Goal: Task Accomplishment & Management: Complete application form

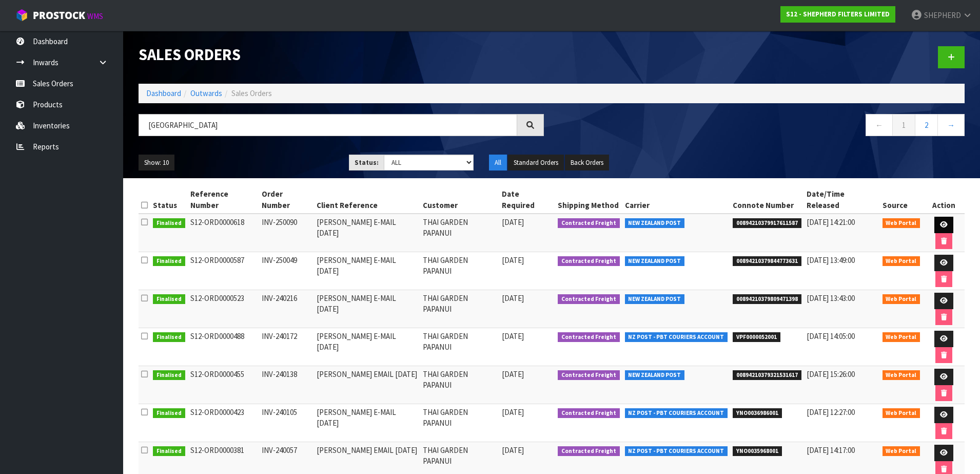
type input "[GEOGRAPHIC_DATA]"
click at [940, 221] on icon at bounding box center [944, 224] width 8 height 7
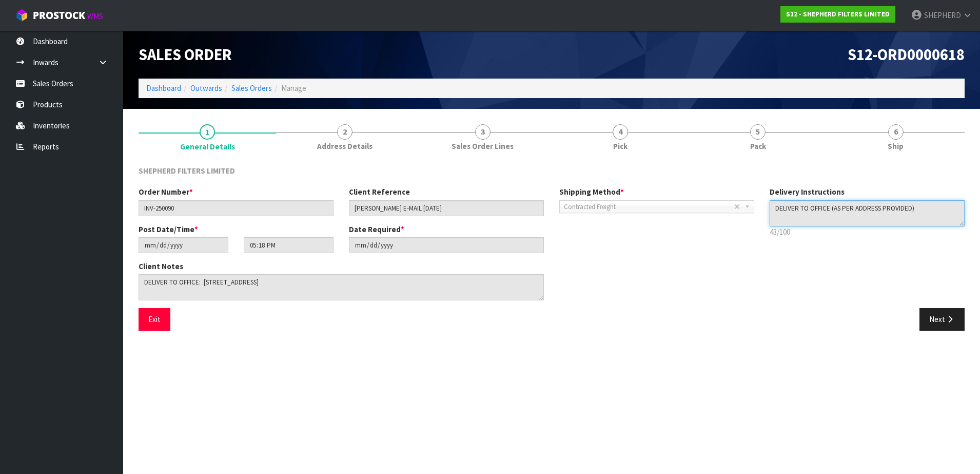
drag, startPoint x: 935, startPoint y: 208, endPoint x: 721, endPoint y: 206, distance: 214.5
click at [721, 206] on div "Order Number * INV-250090 Client Reference [PERSON_NAME] E-MAIL [DATE] Shipping…" at bounding box center [552, 247] width 842 height 122
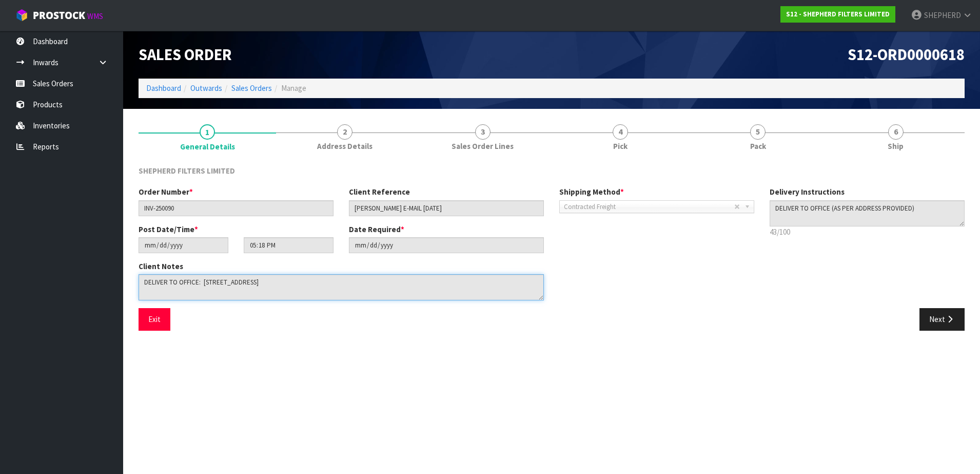
drag, startPoint x: 369, startPoint y: 280, endPoint x: 127, endPoint y: 270, distance: 242.9
click at [127, 270] on section "1 General Details 2 Address Details 3 Sales Order Lines 4 Pick 5 Pack 6 Ship SH…" at bounding box center [551, 227] width 857 height 237
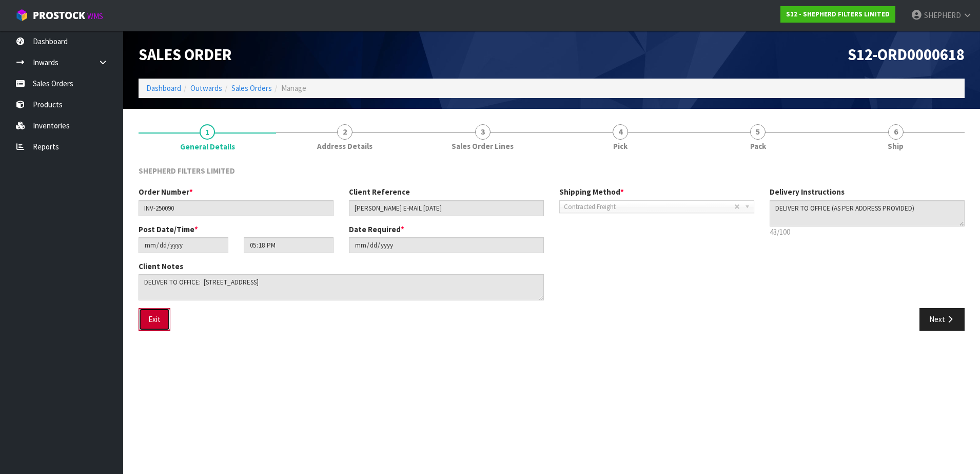
click at [150, 320] on button "Exit" at bounding box center [155, 319] width 32 height 22
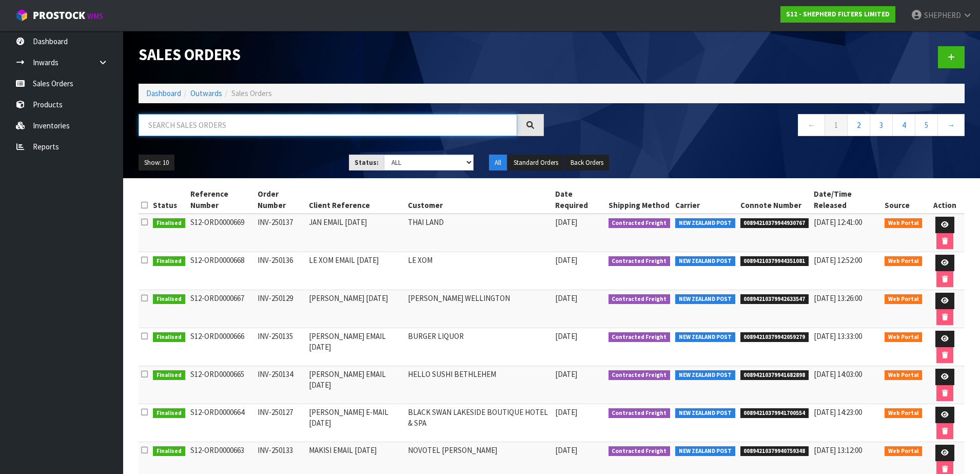
click at [271, 124] on input "text" at bounding box center [328, 125] width 379 height 22
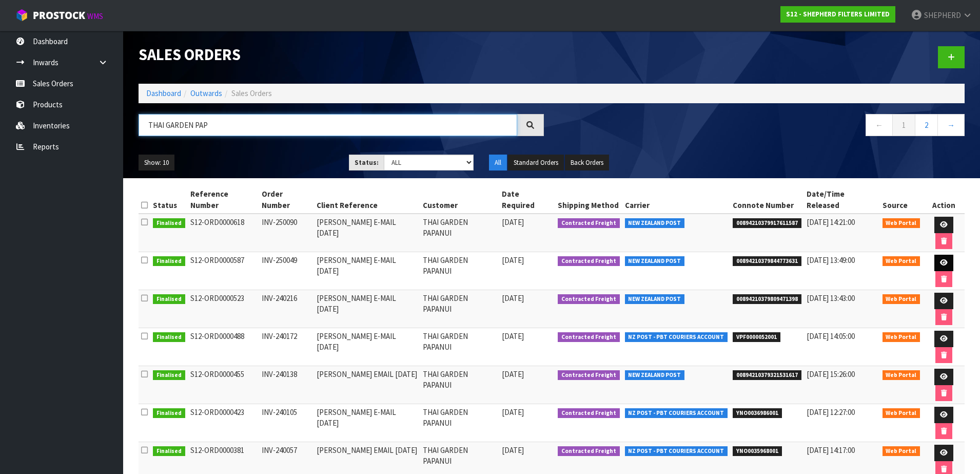
type input "THAI GARDEN PAP"
click at [936, 255] on link at bounding box center [943, 263] width 19 height 16
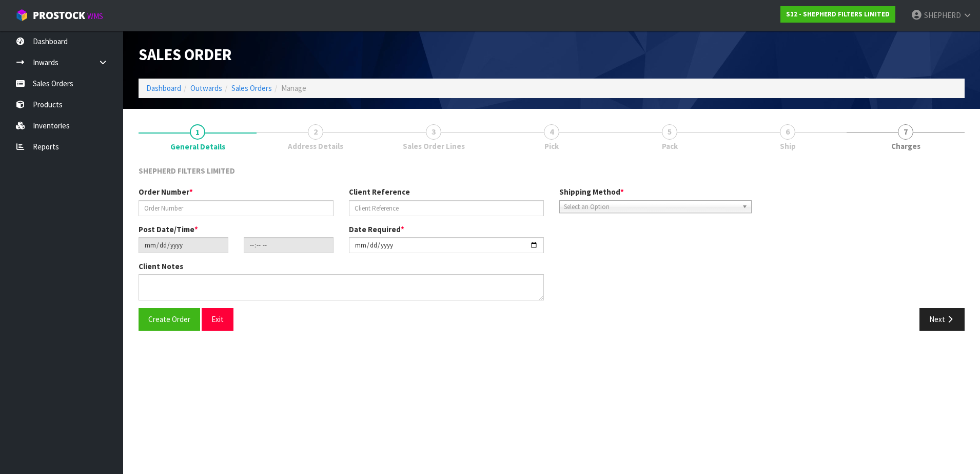
type input "INV-250049"
type input "[PERSON_NAME] E-MAIL [DATE]"
type input "[DATE]"
type input "12:56:00.000"
type input "[DATE]"
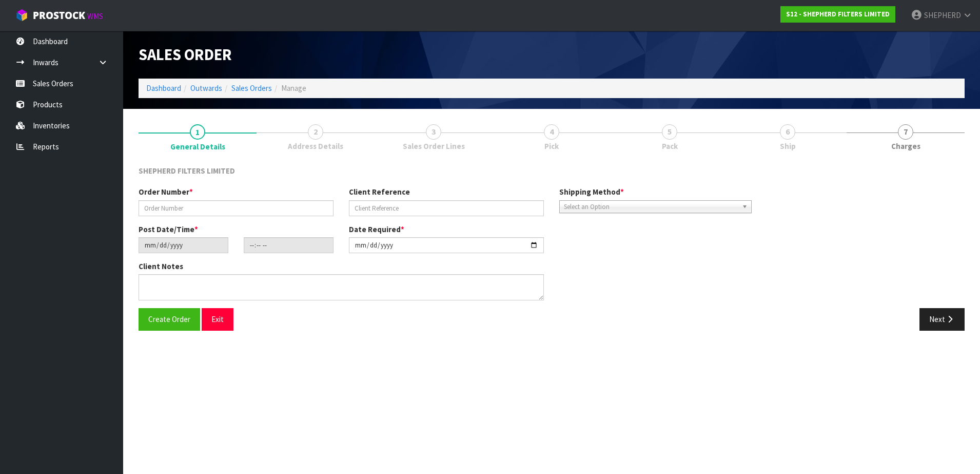
type textarea "DELIVER TO OFFICE: [STREET_ADDRESS]"
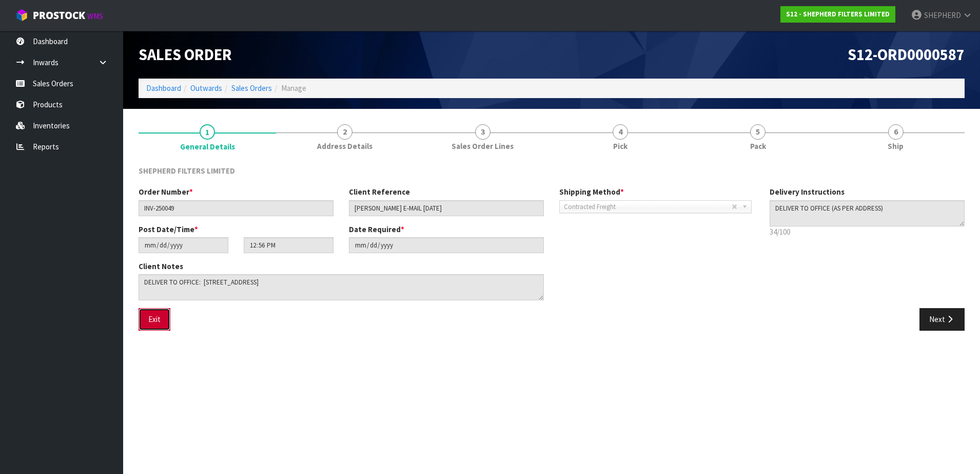
click at [153, 320] on button "Exit" at bounding box center [155, 319] width 32 height 22
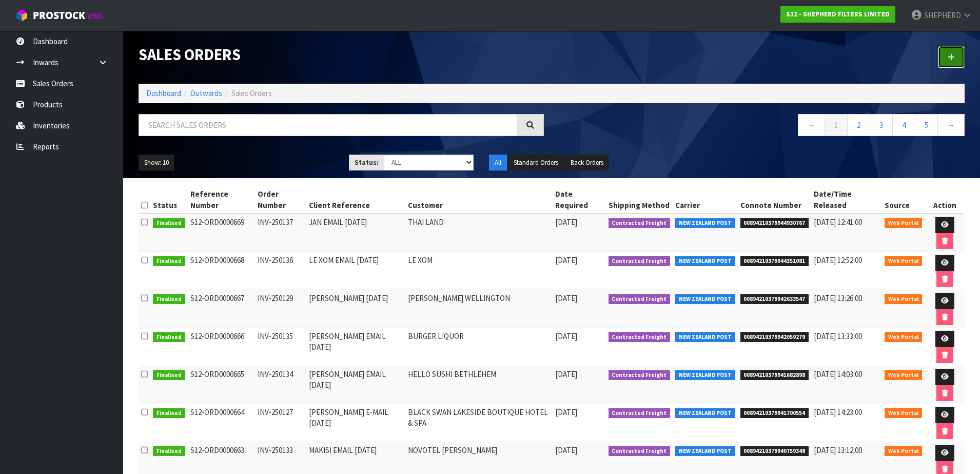
click at [946, 52] on link at bounding box center [951, 57] width 27 height 22
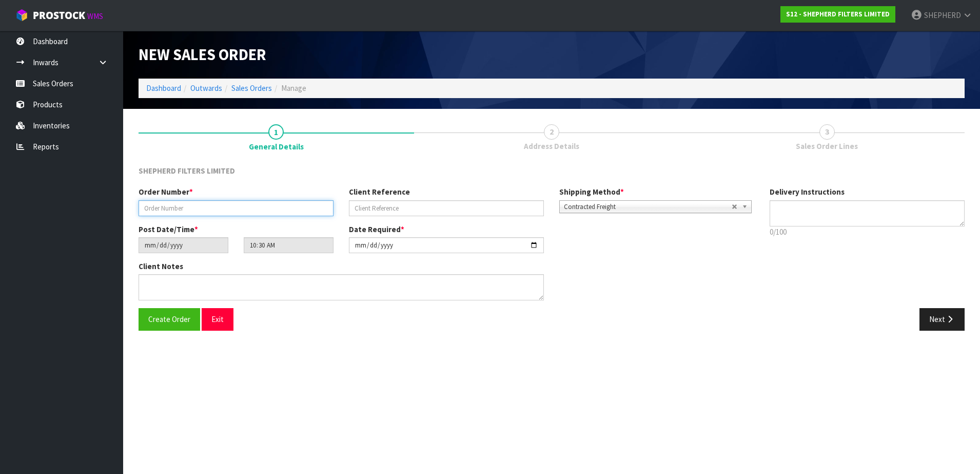
click at [199, 208] on input "text" at bounding box center [236, 208] width 195 height 16
paste input "INV-250140"
type input "INV-250140"
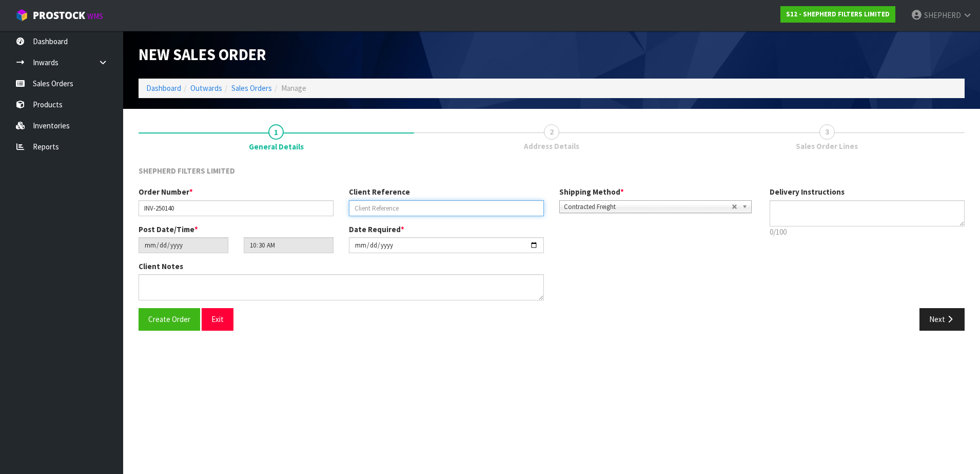
click at [353, 207] on input "text" at bounding box center [446, 208] width 195 height 16
paste input "[PERSON_NAME] E-MAIL [DATE]"
type input "[PERSON_NAME] E-MAIL [DATE]"
click at [849, 214] on textarea at bounding box center [867, 213] width 195 height 26
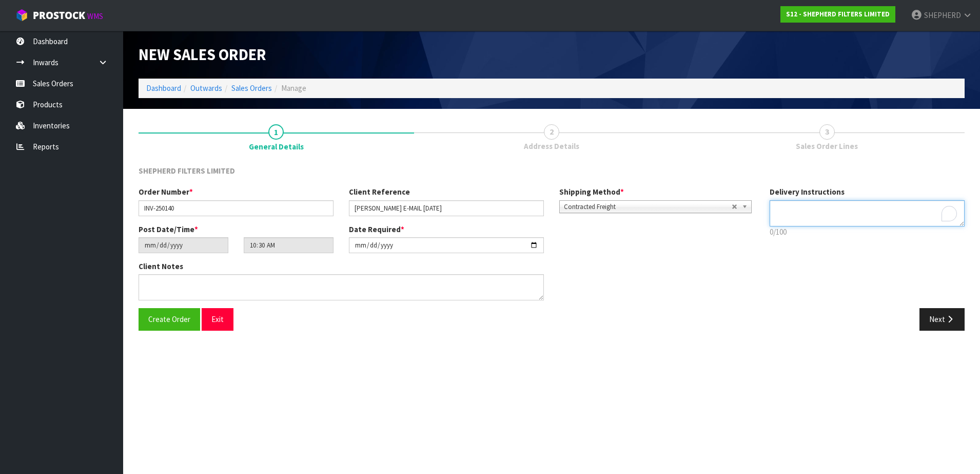
paste textarea "DELIVER TO OFFICE (AS PER ADDRESS PROVIDED)"
type textarea "DELIVER TO OFFICE (AS PER ADDRESS PROVIDED)"
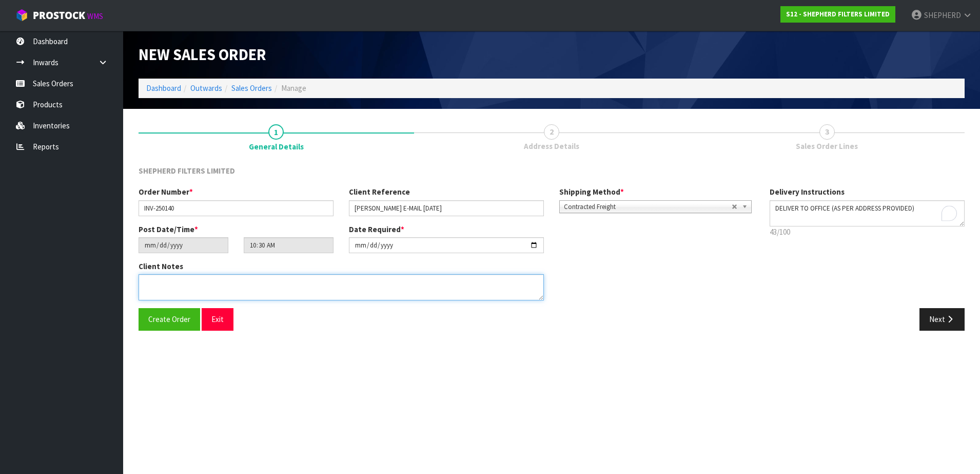
click at [197, 282] on textarea at bounding box center [341, 287] width 405 height 26
paste textarea "DELIVER TO OFFICE: [STREET_ADDRESS]"
type textarea "DELIVER TO OFFICE: [STREET_ADDRESS]"
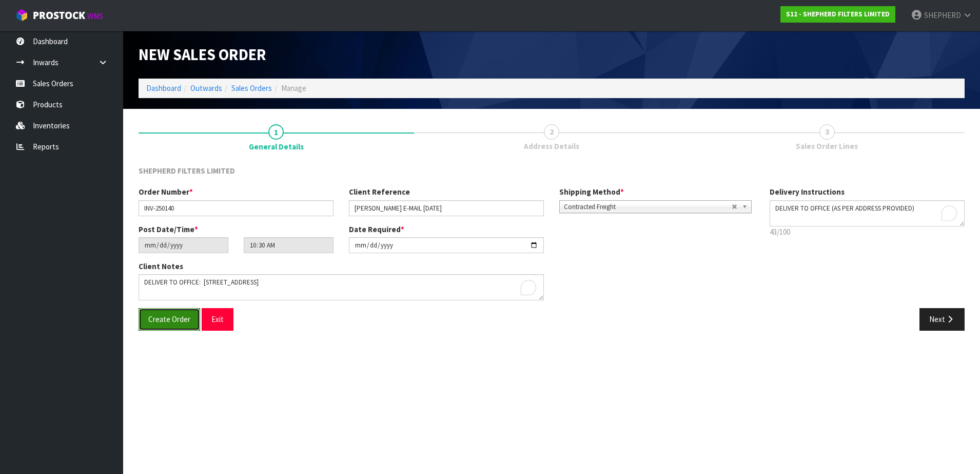
click at [170, 317] on span "Create Order" at bounding box center [169, 319] width 42 height 10
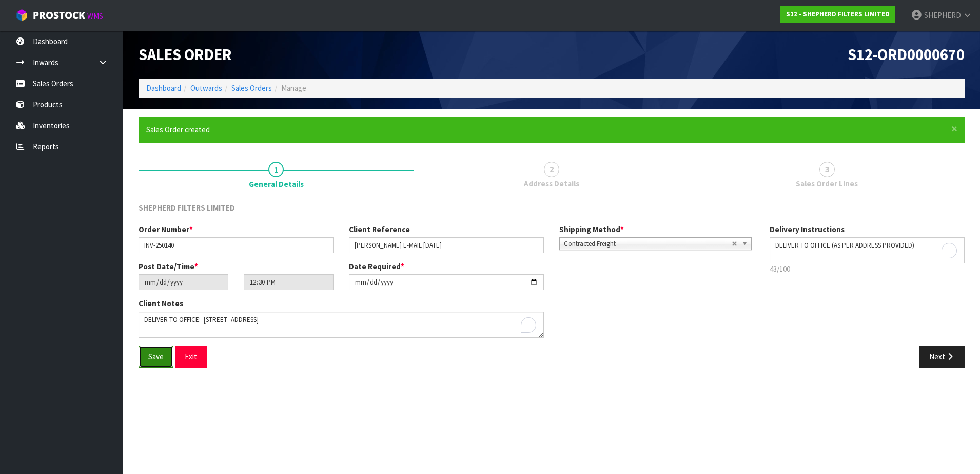
click at [149, 358] on span "Save" at bounding box center [155, 356] width 15 height 10
type input "14:30:00.000"
click at [934, 361] on button "Next" at bounding box center [942, 356] width 45 height 22
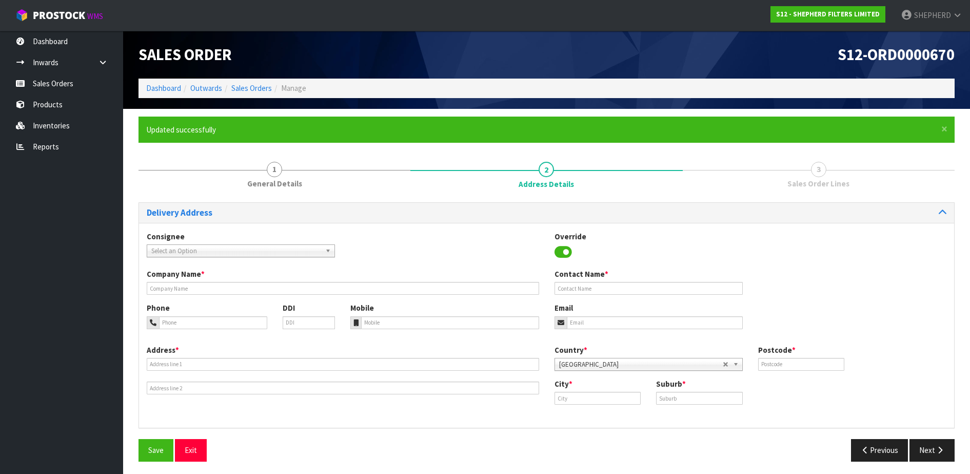
click at [281, 252] on span "Select an Option" at bounding box center [236, 251] width 170 height 12
type input "THAI GAR"
click at [275, 275] on li "THAIGARPAP - THAI GAR DEN PAPANUI" at bounding box center [240, 279] width 183 height 13
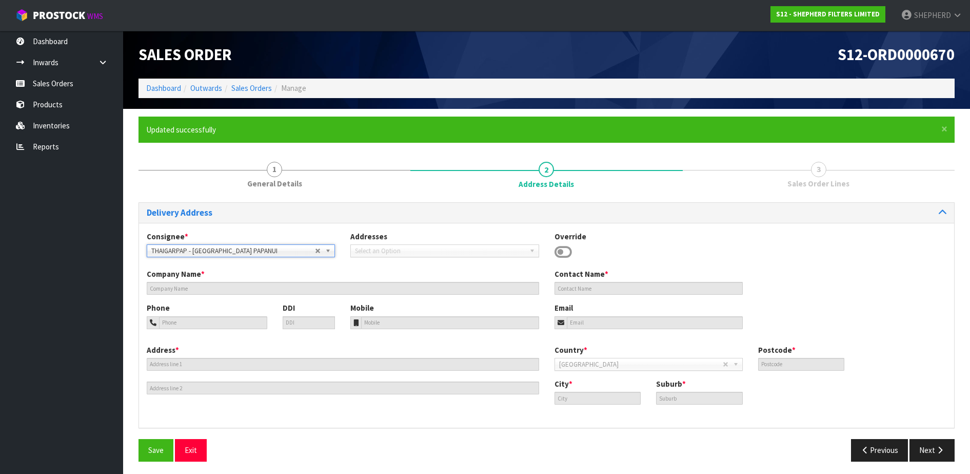
type input "THAI GARDEN PAPANUI"
type input "KITCHEN / [PERSON_NAME]"
type input "027 418 3730"
type input "[PERSON_NAME][EMAIL_ADDRESS][DOMAIN_NAME]"
type input "[STREET_ADDRESS]"
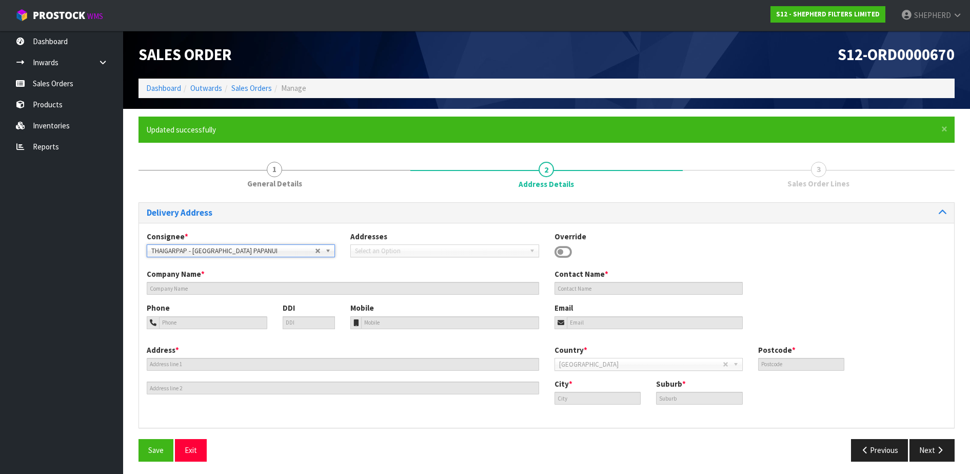
type input "8051"
type input "Christchurch [GEOGRAPHIC_DATA]"
type input "HAREWOOD"
click at [932, 452] on button "Next" at bounding box center [932, 450] width 45 height 22
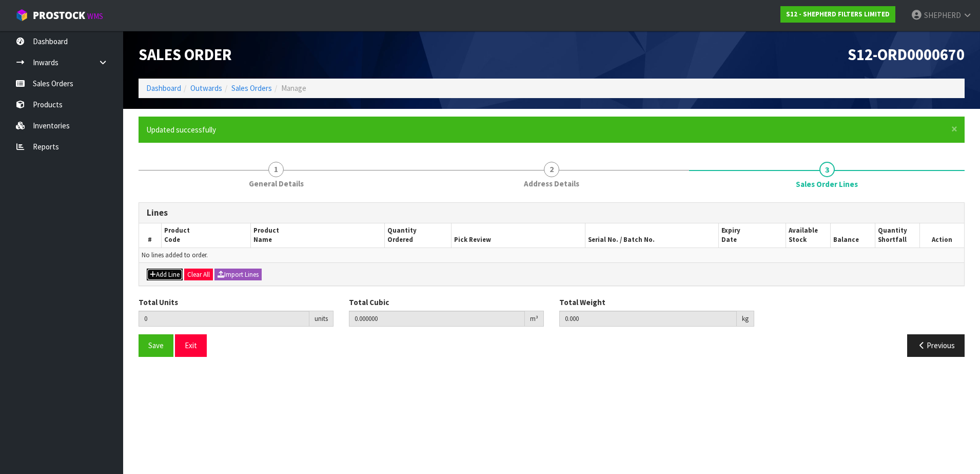
click at [164, 273] on button "Add Line" at bounding box center [165, 274] width 36 height 12
type input "0"
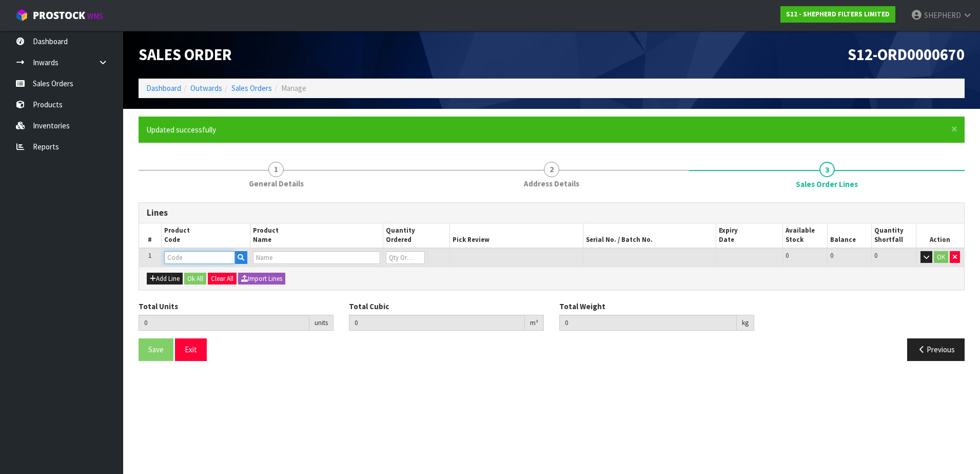
click at [188, 257] on input "text" at bounding box center [199, 257] width 71 height 13
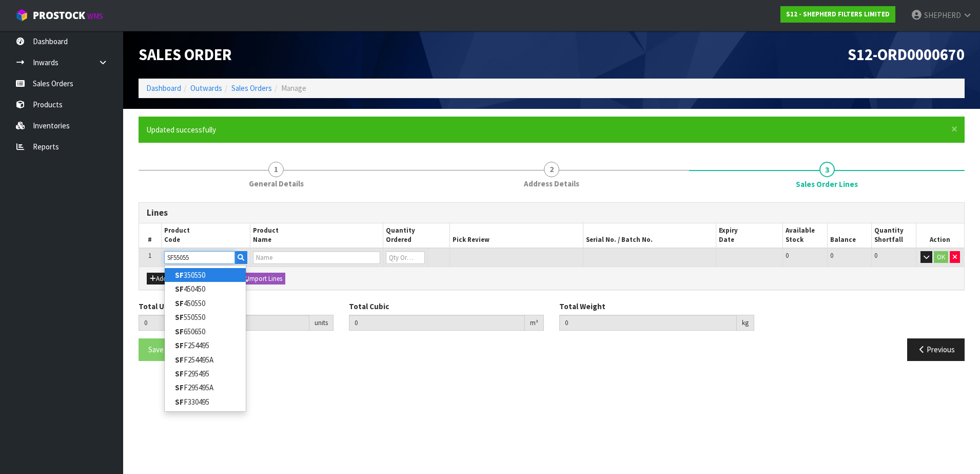
type input "SF550550"
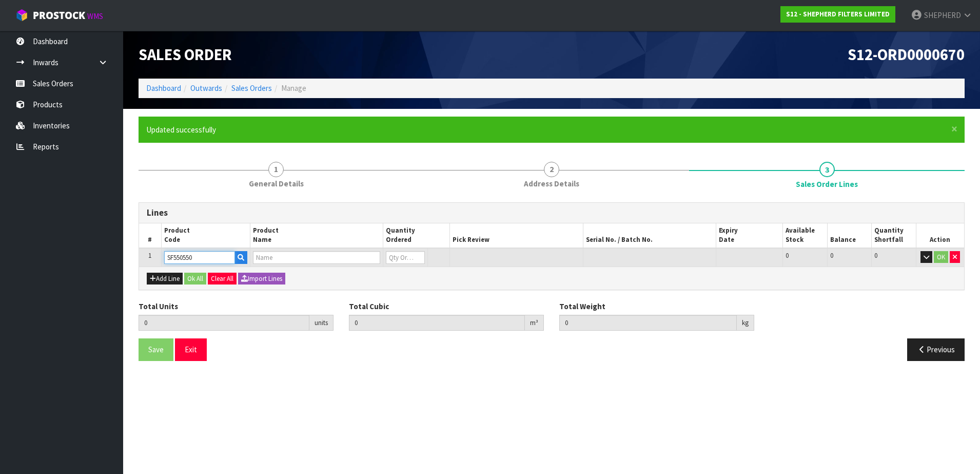
type input "0.000000"
type input "0.000"
type input "SHEPHERD FILTERS 550 X 550 - CODE SF550550"
type input "0"
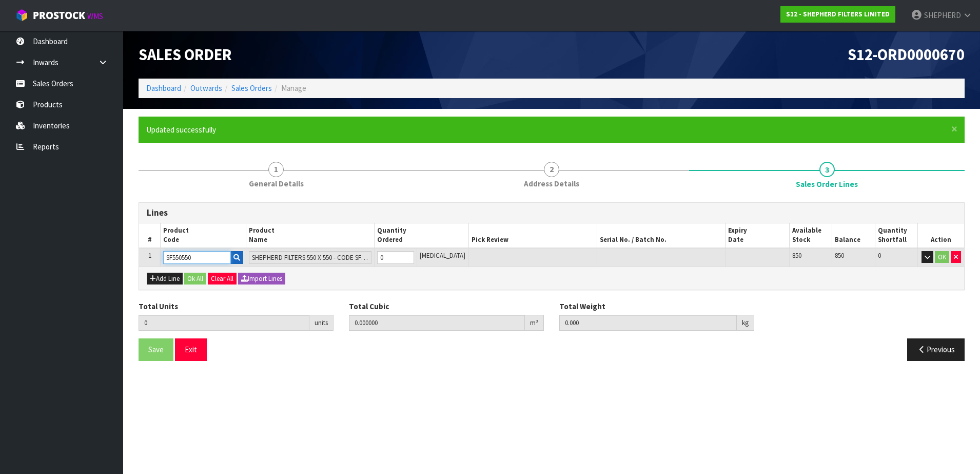
type input "SF550550"
type input "5"
type input "0.002915"
type input "0.3"
type input "5"
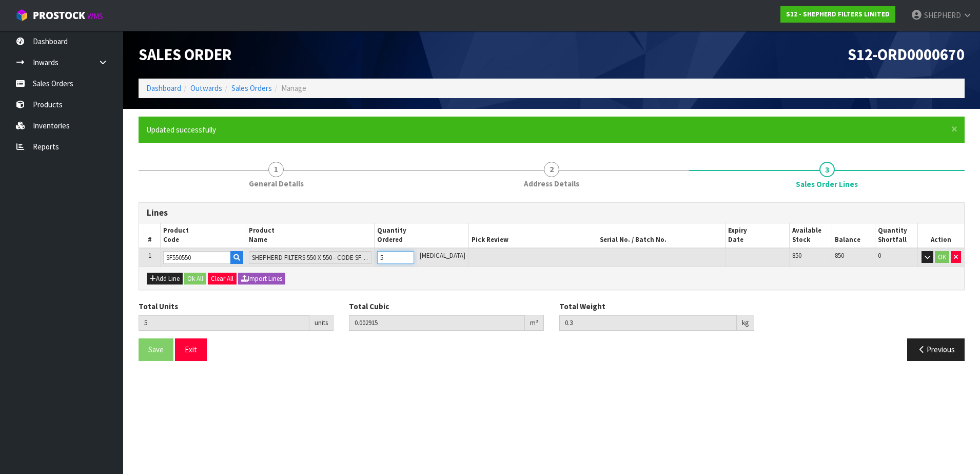
type input "50"
type input "0.04959"
type input "3"
type input "50"
click at [164, 277] on button "Add Line" at bounding box center [165, 278] width 36 height 12
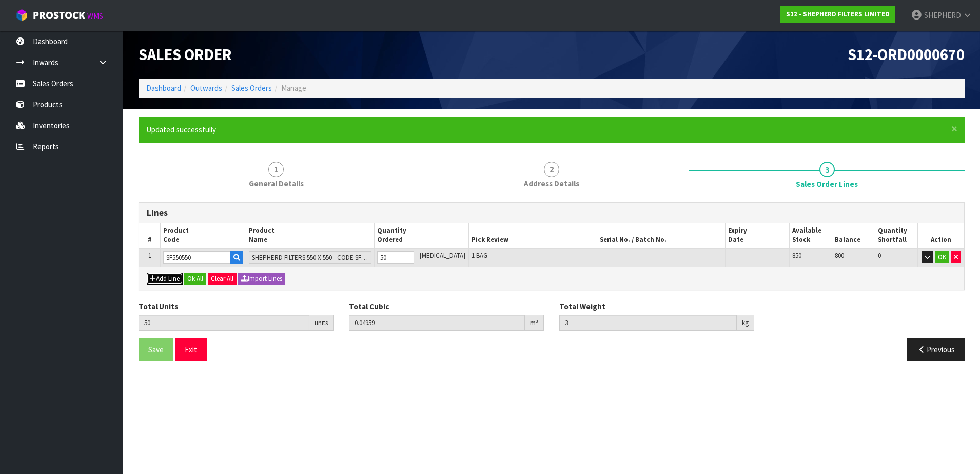
type input "0"
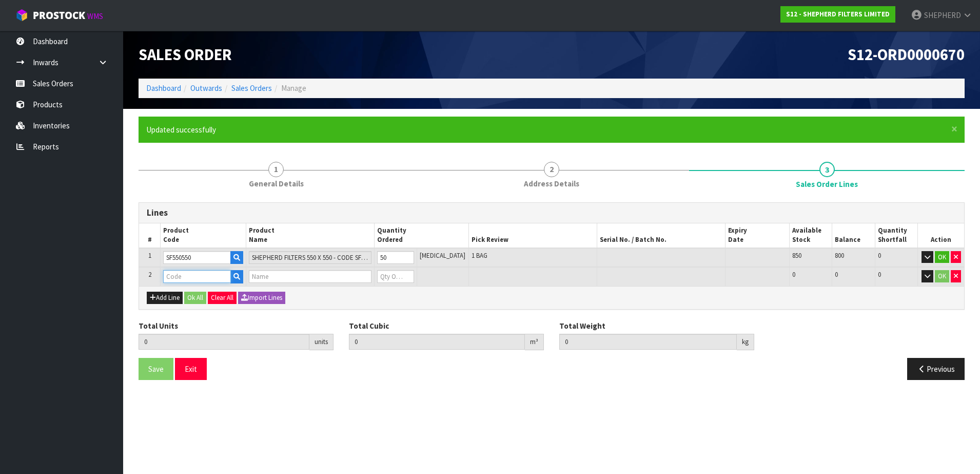
click at [175, 275] on input "text" at bounding box center [197, 276] width 68 height 13
type input "COURIER"
click at [183, 290] on strong "COURIER" at bounding box center [190, 294] width 30 height 10
type input "COURIER SATCHELS (75X90CM)"
type input "50"
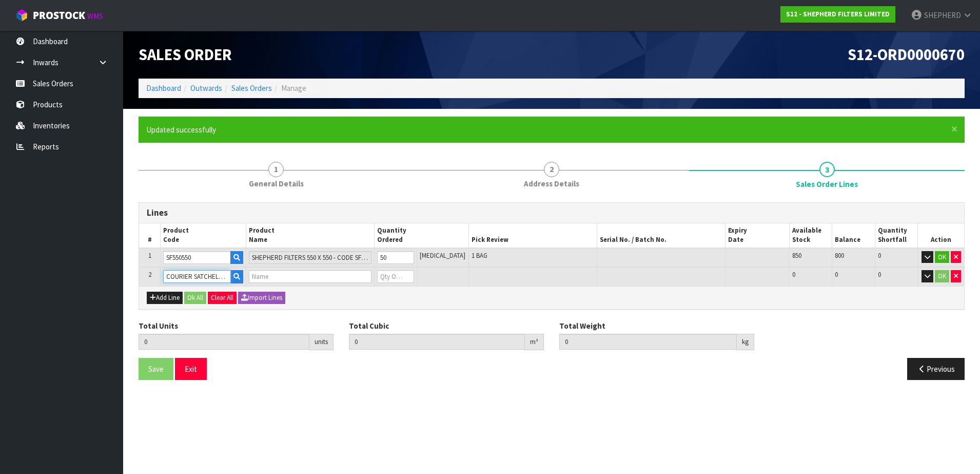
type input "0.04959"
type input "3"
type input "SINGLE-PACK SATCHELS"
type input "0"
click at [344, 270] on tr "2 COURIER SATCHELS (75X90CM) SINGLE-PACK SATCHELS 0 BAG 113 113 0 OK" at bounding box center [551, 276] width 825 height 19
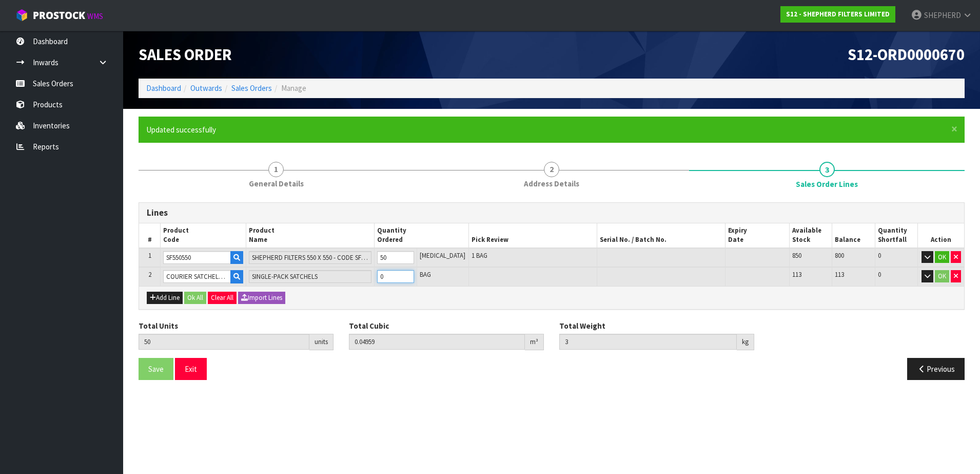
type input "51"
type input "0.049657"
type input "3.01"
type input "1"
click at [196, 297] on button "Ok All" at bounding box center [195, 297] width 22 height 12
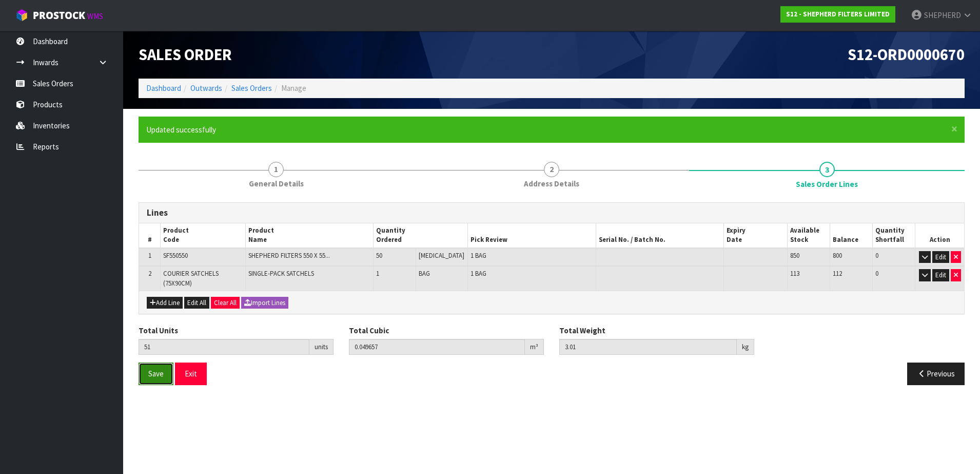
click at [158, 374] on span "Save" at bounding box center [155, 373] width 15 height 10
click at [53, 92] on link "Sales Orders" at bounding box center [61, 83] width 123 height 21
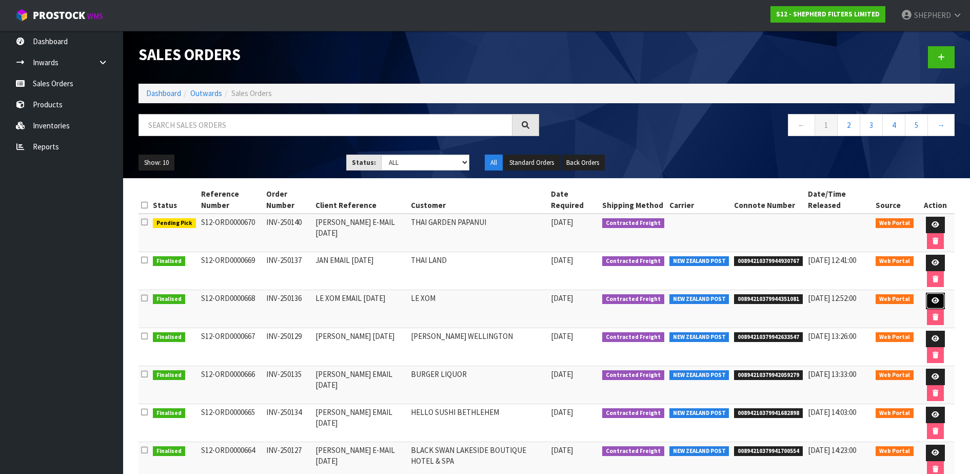
click at [929, 299] on link at bounding box center [935, 300] width 19 height 16
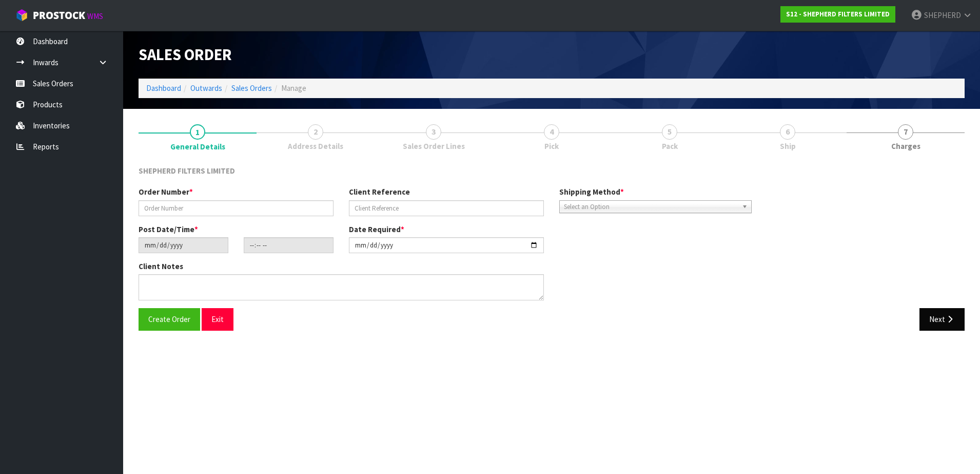
type input "INV-250136"
type input "LE XOM EMAIL [DATE]"
type input "[DATE]"
type input "14:45:00.000"
type input "[DATE]"
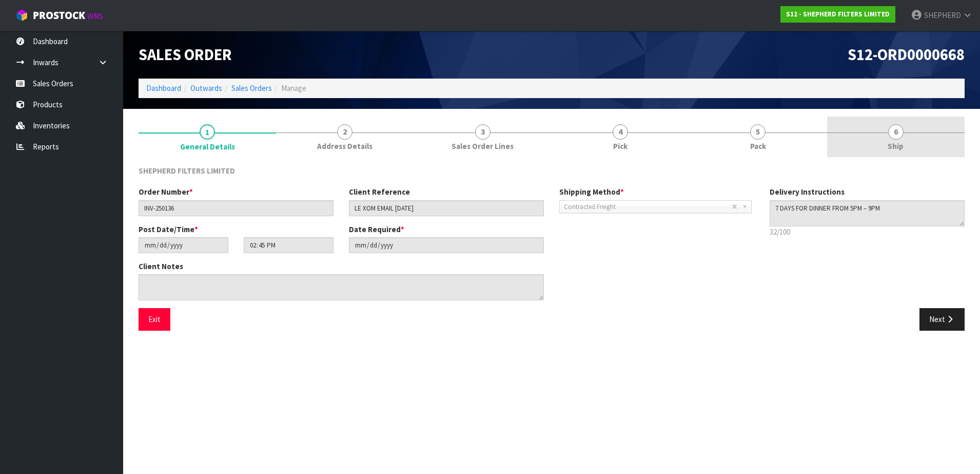
click at [893, 132] on span "6" at bounding box center [895, 131] width 15 height 15
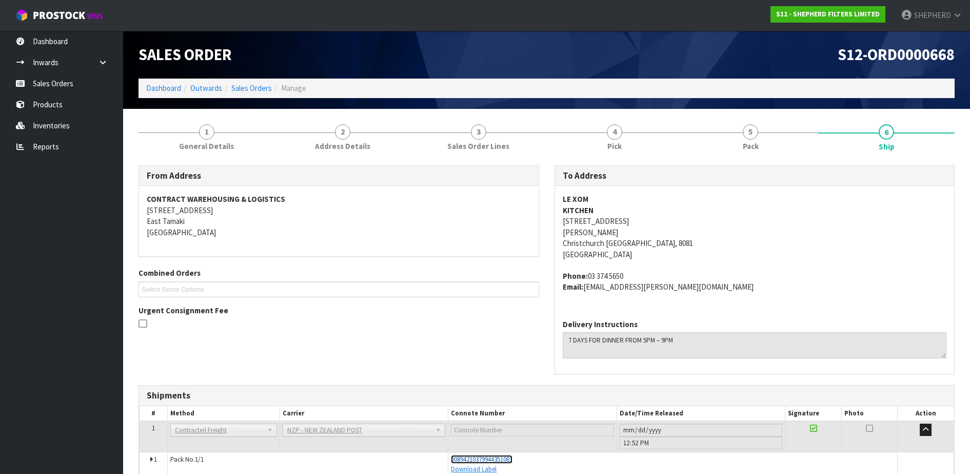
click at [513, 458] on span "00894210379944351081" at bounding box center [482, 459] width 62 height 9
click at [48, 87] on link "Sales Orders" at bounding box center [61, 83] width 123 height 21
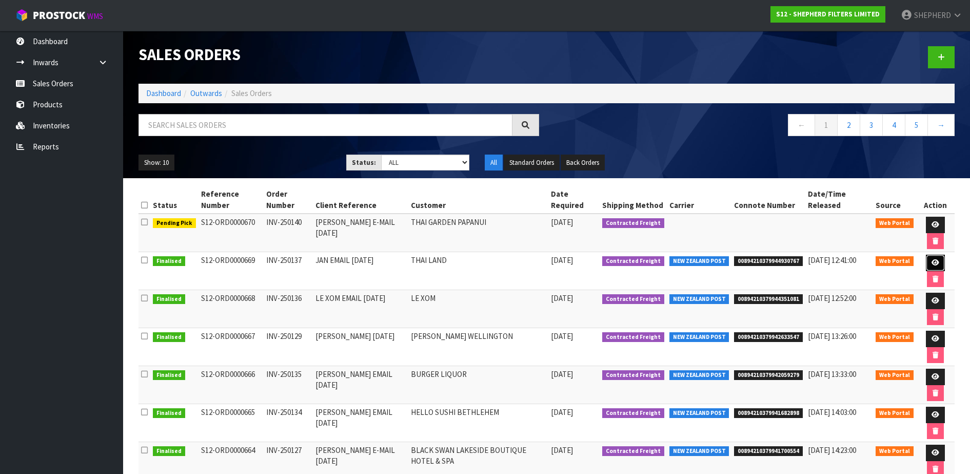
click at [928, 264] on link at bounding box center [935, 263] width 19 height 16
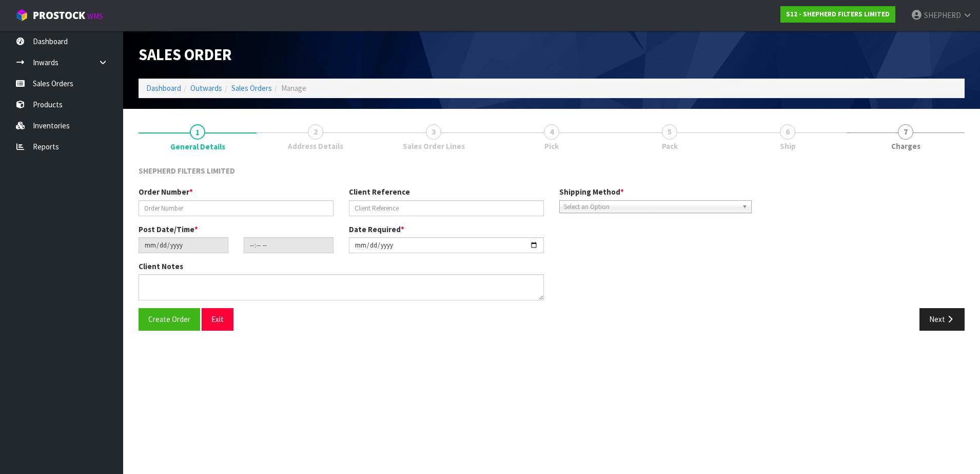
type input "INV-250137"
type input "JAN EMAIL [DATE]"
type input "[DATE]"
type input "18:50:00.000"
type input "[DATE]"
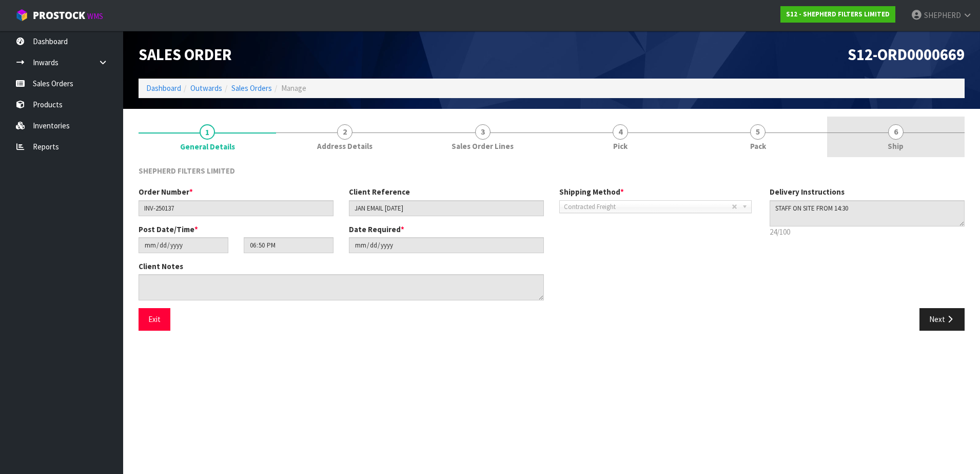
click at [895, 130] on span "6" at bounding box center [895, 131] width 15 height 15
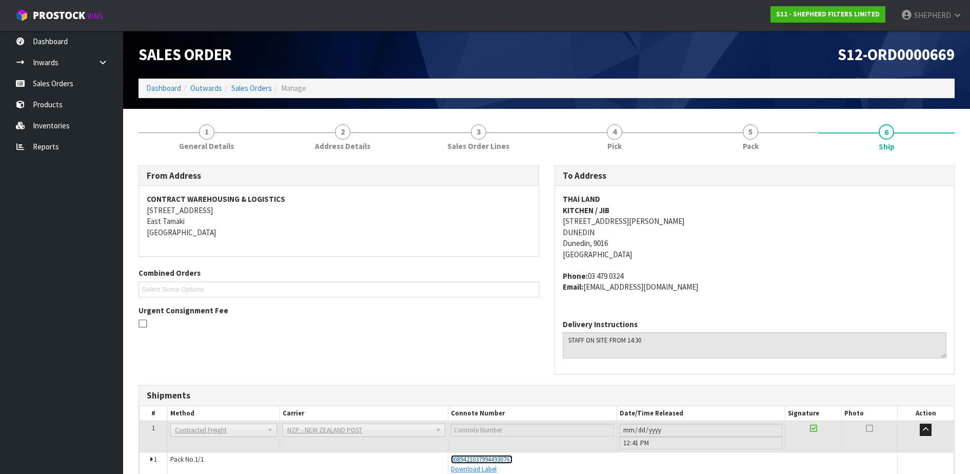
click at [512, 461] on span "00894210379944930767" at bounding box center [482, 459] width 62 height 9
